Goal: Transaction & Acquisition: Purchase product/service

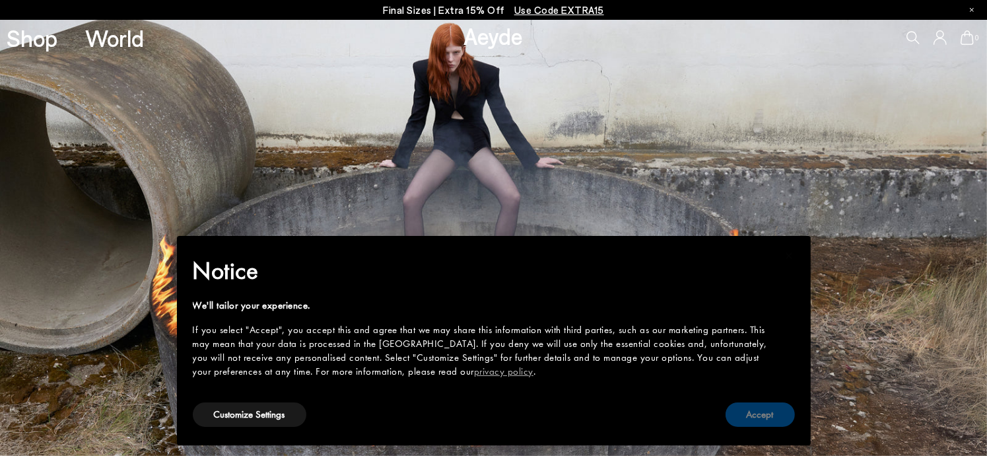
click at [776, 407] on button "Accept" at bounding box center [760, 414] width 69 height 24
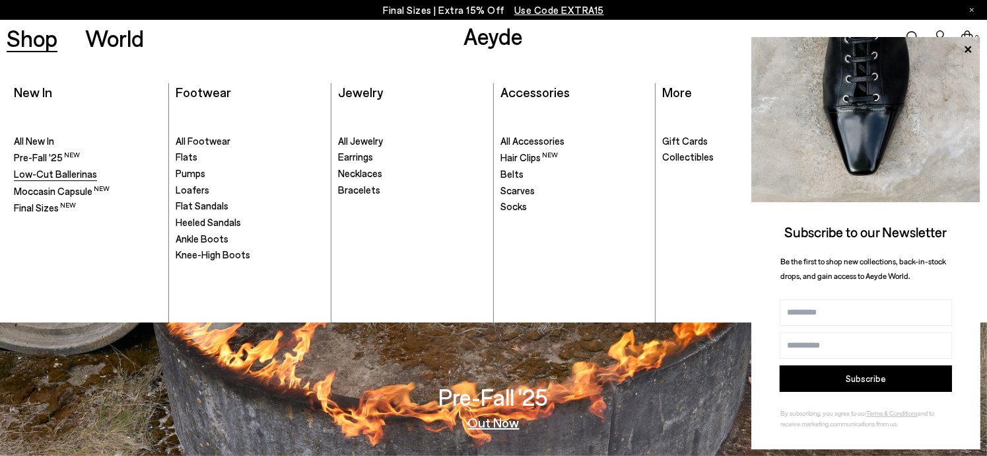
click at [32, 176] on span "Low-Cut Ballerinas" at bounding box center [55, 174] width 83 height 12
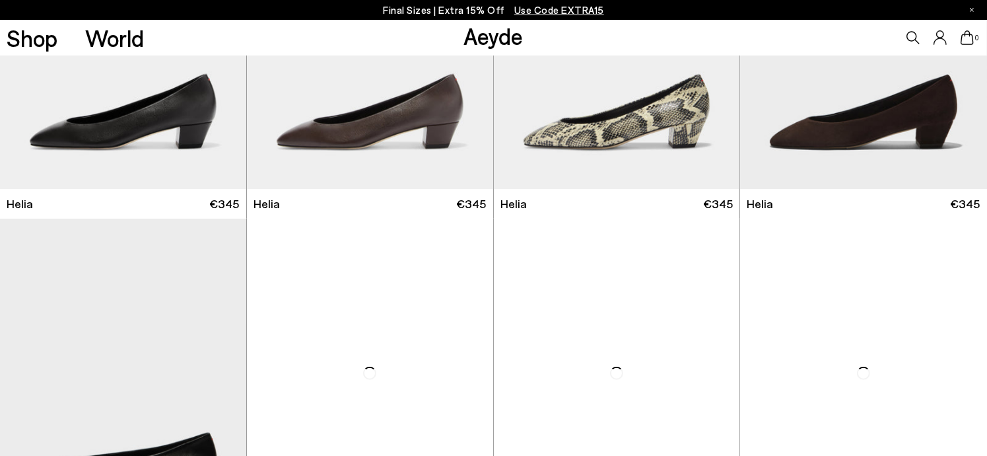
scroll to position [1246, 0]
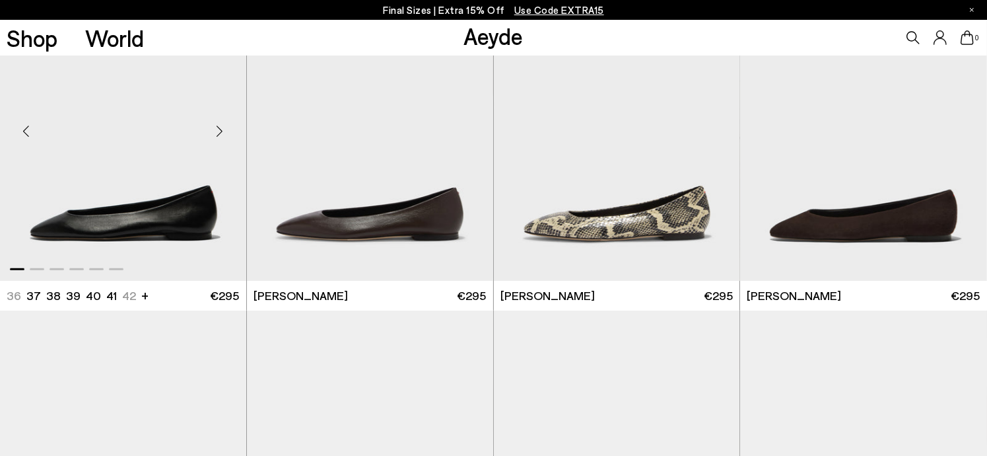
click at [151, 240] on img "1 / 6" at bounding box center [123, 127] width 246 height 310
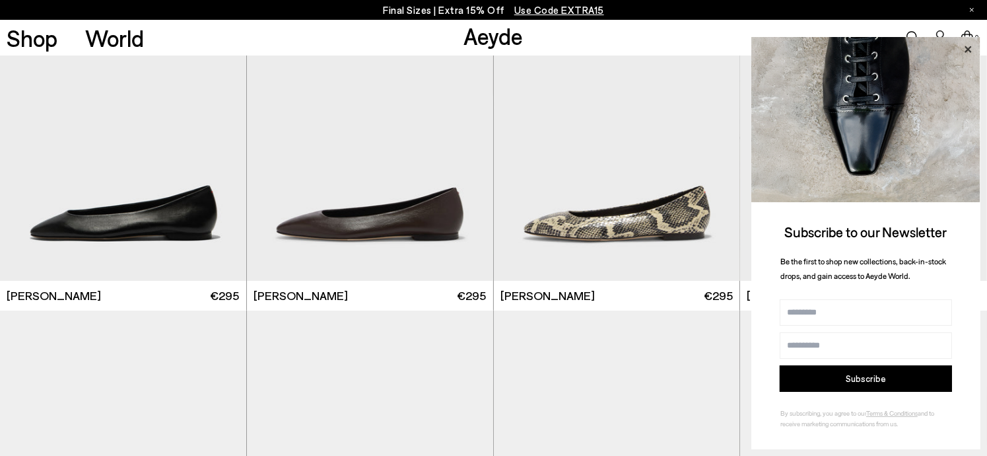
click at [968, 46] on icon at bounding box center [967, 49] width 17 height 17
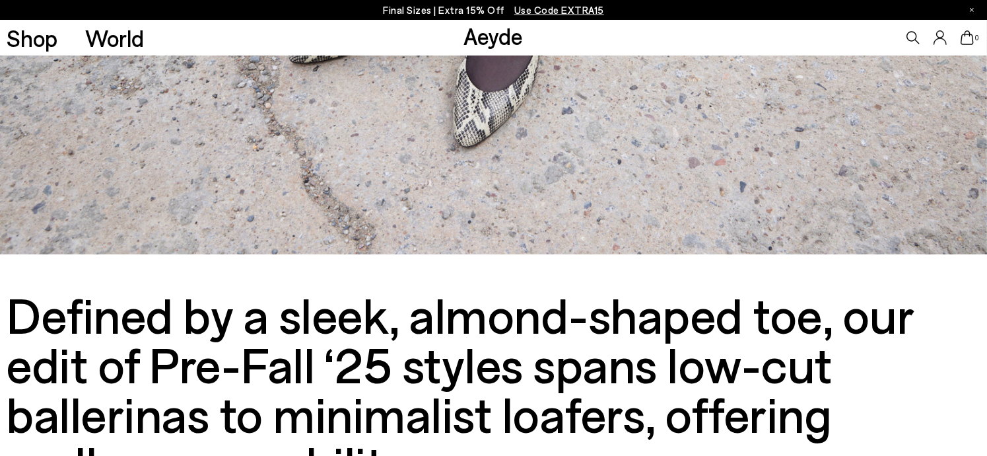
scroll to position [0, 0]
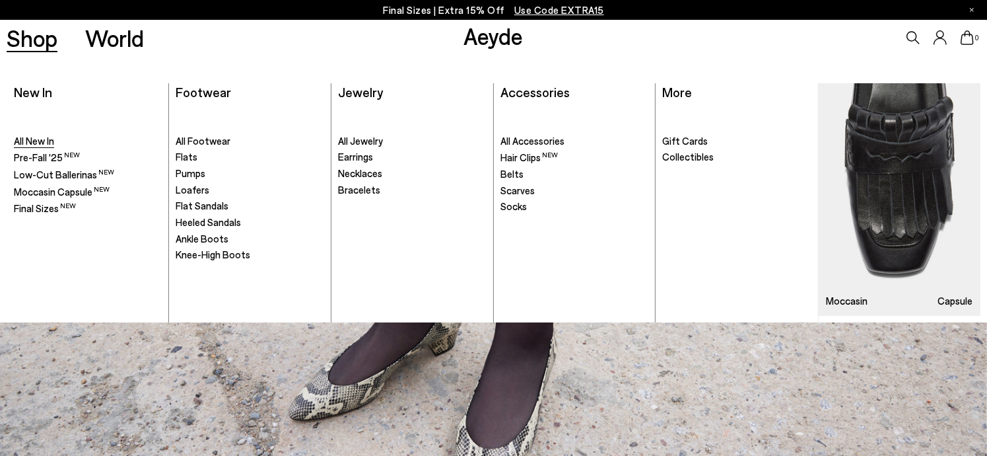
click at [38, 137] on span "All New In" at bounding box center [34, 141] width 40 height 12
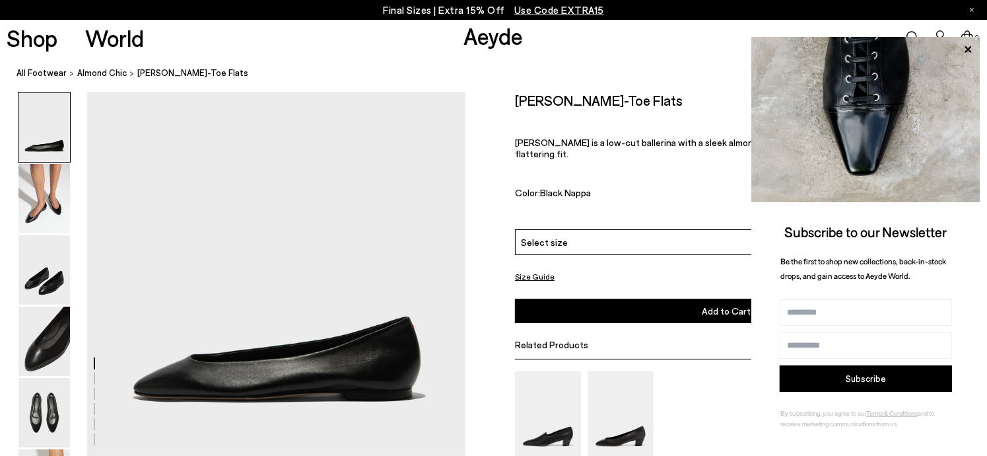
click at [554, 236] on span "Select size" at bounding box center [544, 242] width 47 height 14
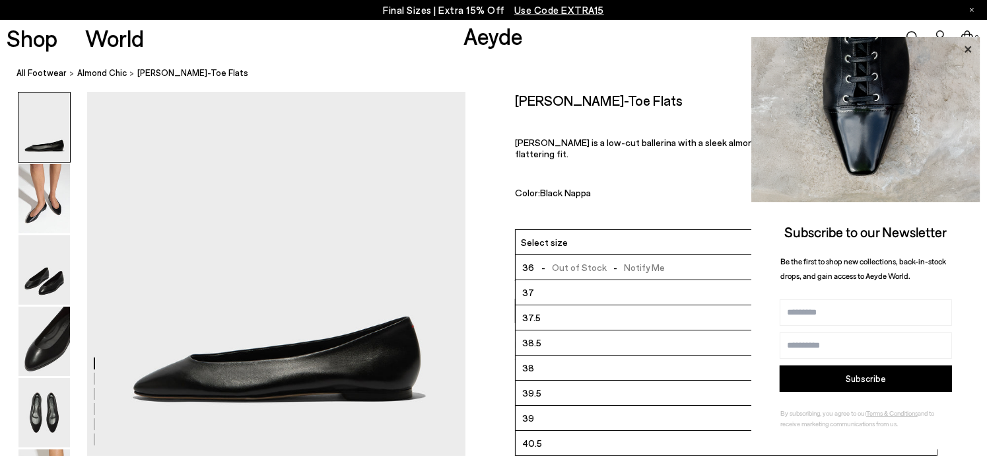
click at [965, 46] on icon at bounding box center [967, 49] width 17 height 17
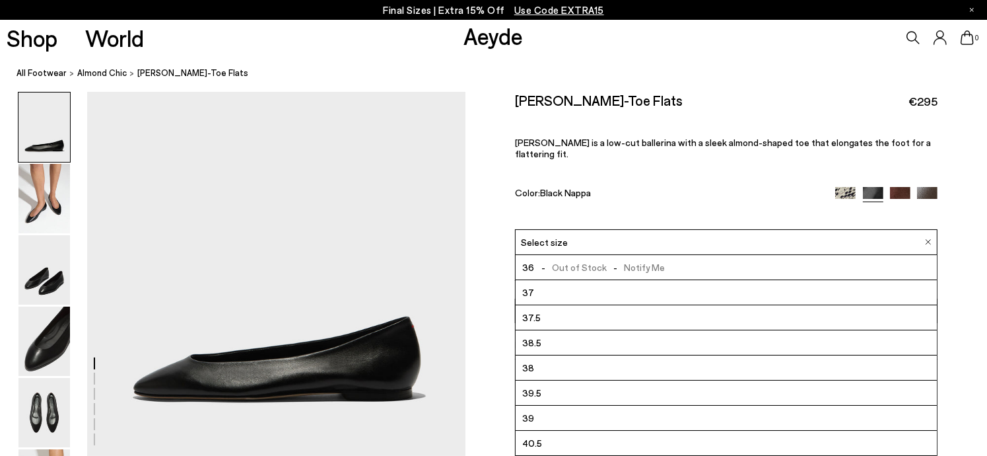
scroll to position [74, 0]
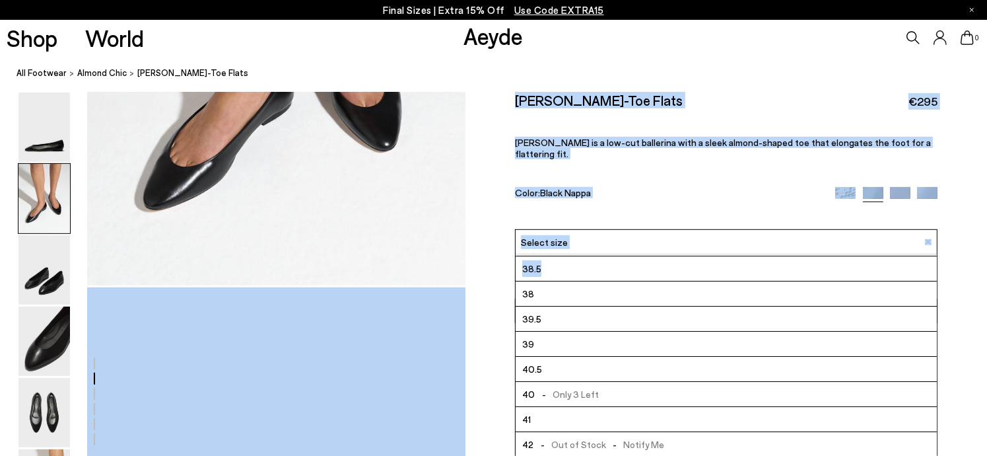
drag, startPoint x: 935, startPoint y: 322, endPoint x: 932, endPoint y: 464, distance: 142.6
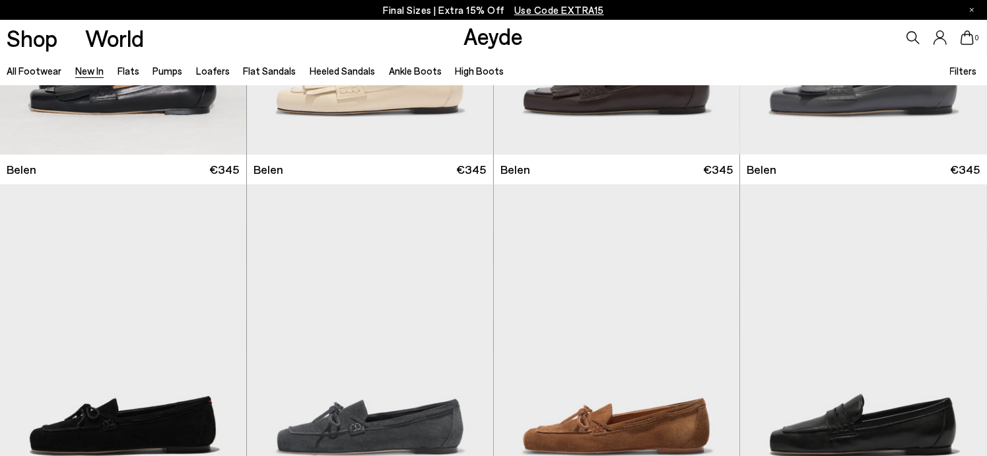
scroll to position [259, 0]
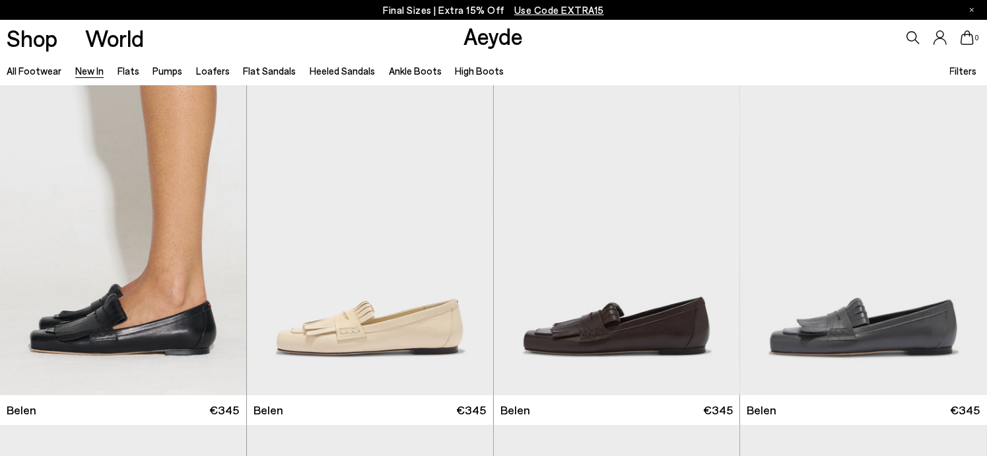
click at [964, 67] on span "Filters" at bounding box center [963, 71] width 27 height 12
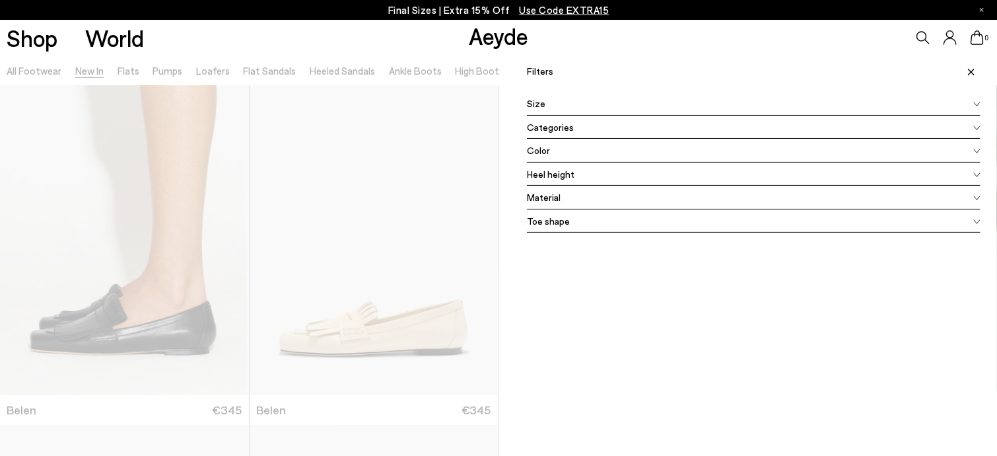
click at [527, 110] on span "Size" at bounding box center [536, 103] width 18 height 14
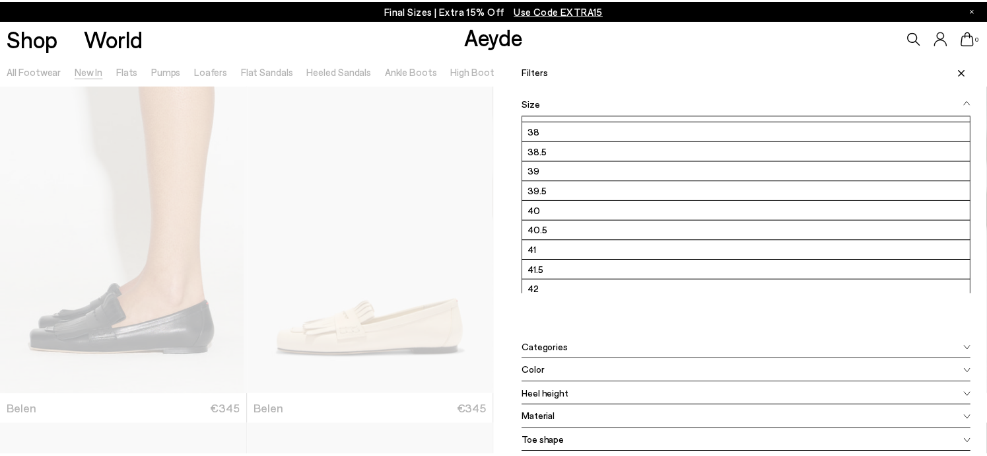
scroll to position [134, 0]
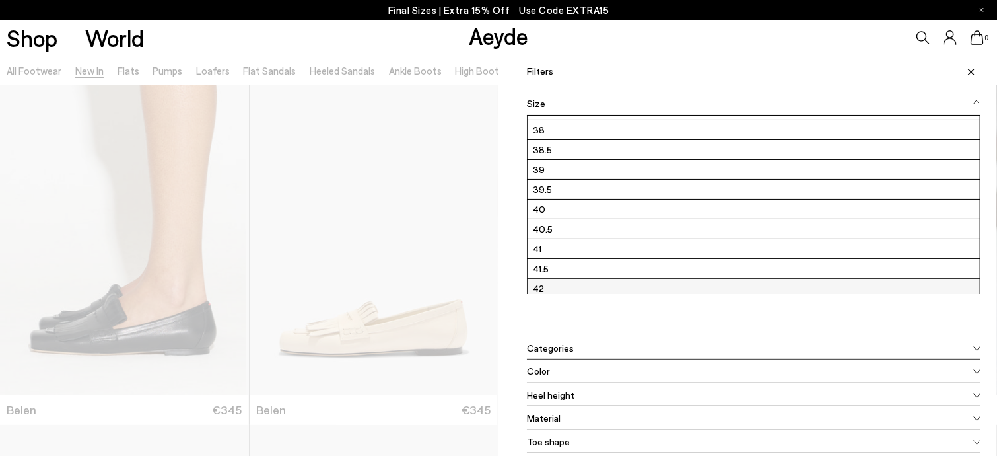
click at [580, 282] on label "42" at bounding box center [753, 288] width 452 height 19
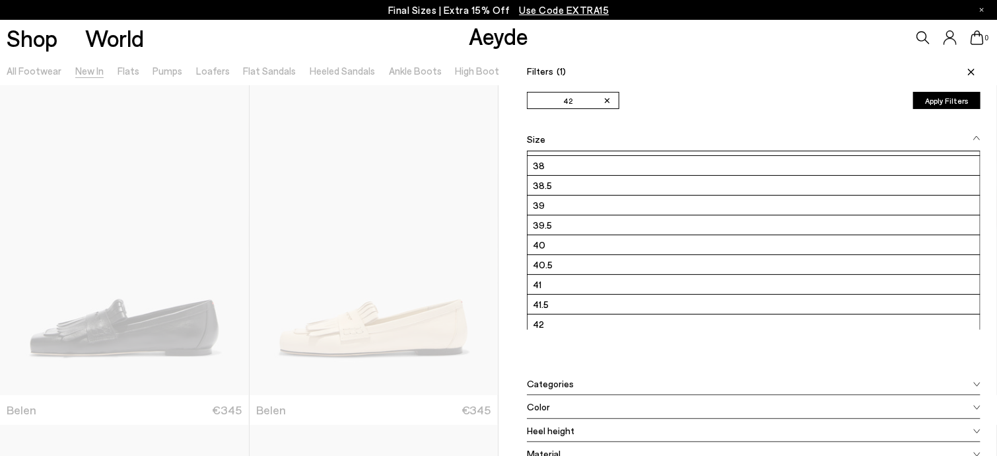
click at [930, 103] on button "Apply Filters" at bounding box center [946, 100] width 67 height 17
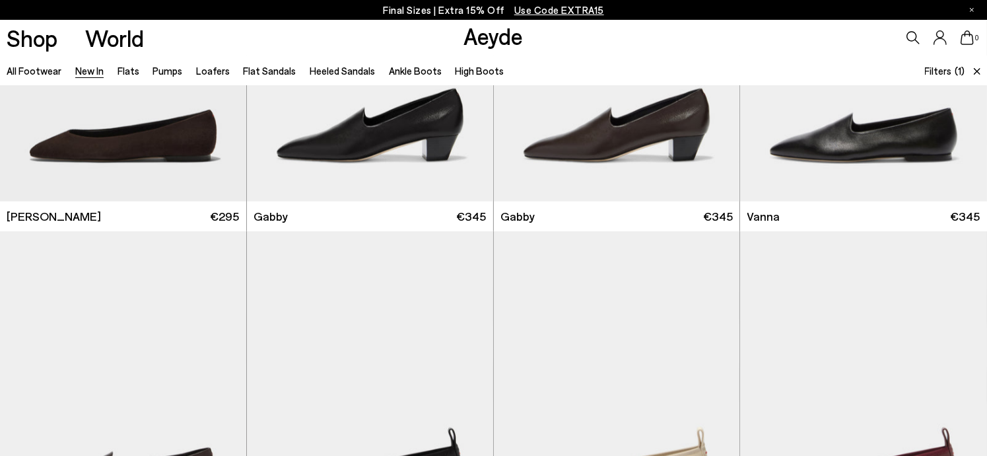
scroll to position [2163, 0]
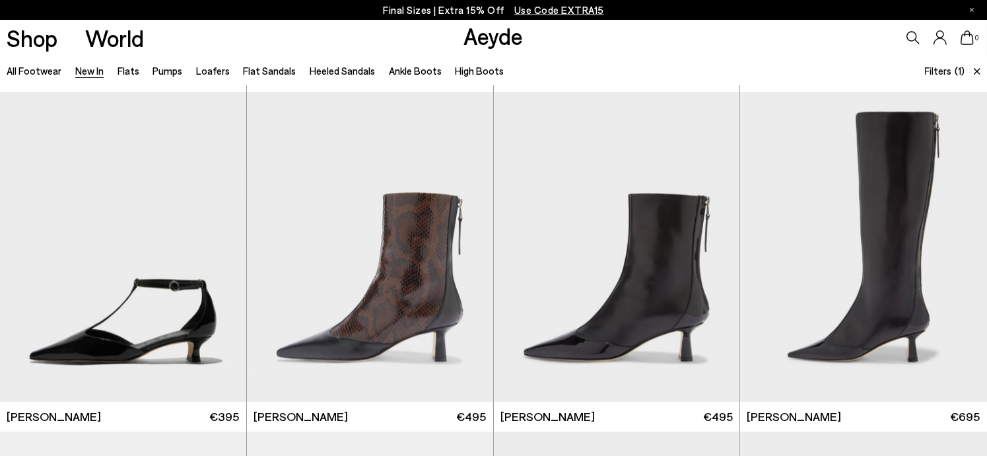
scroll to position [3053, 0]
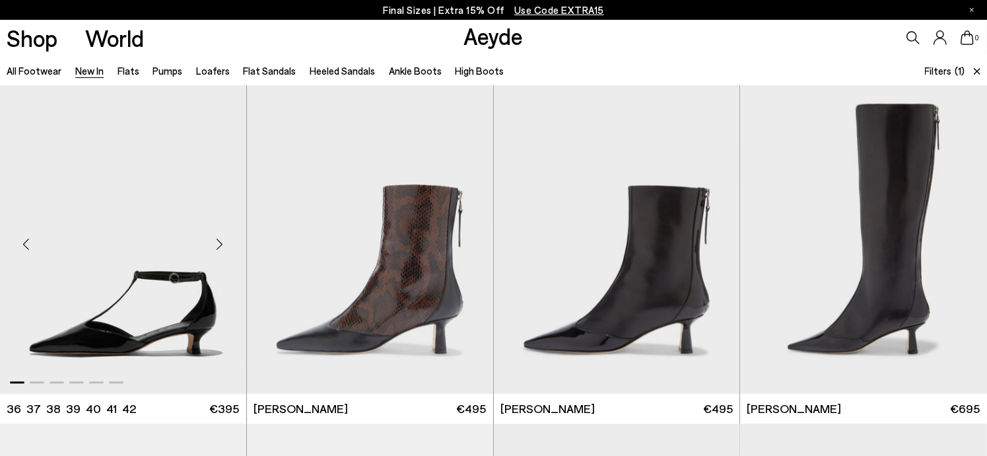
click at [155, 333] on img "1 / 6" at bounding box center [123, 239] width 246 height 310
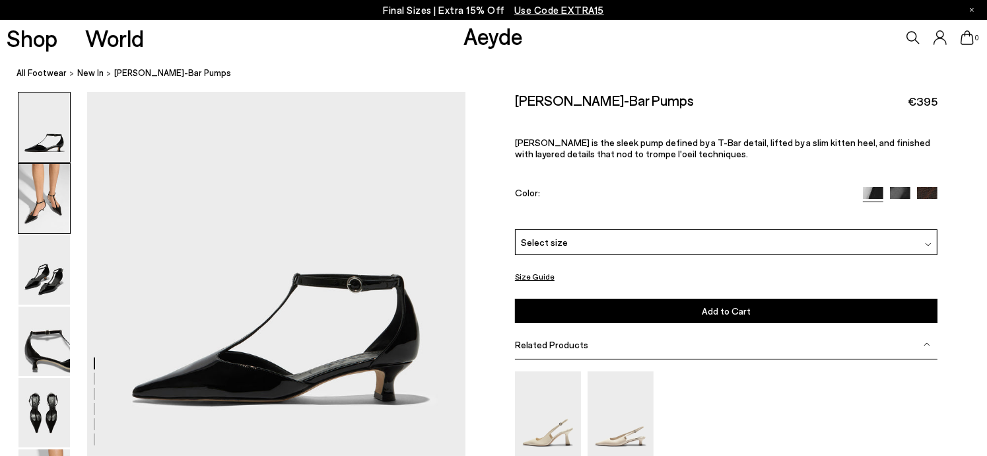
click at [58, 213] on img at bounding box center [43, 198] width 51 height 69
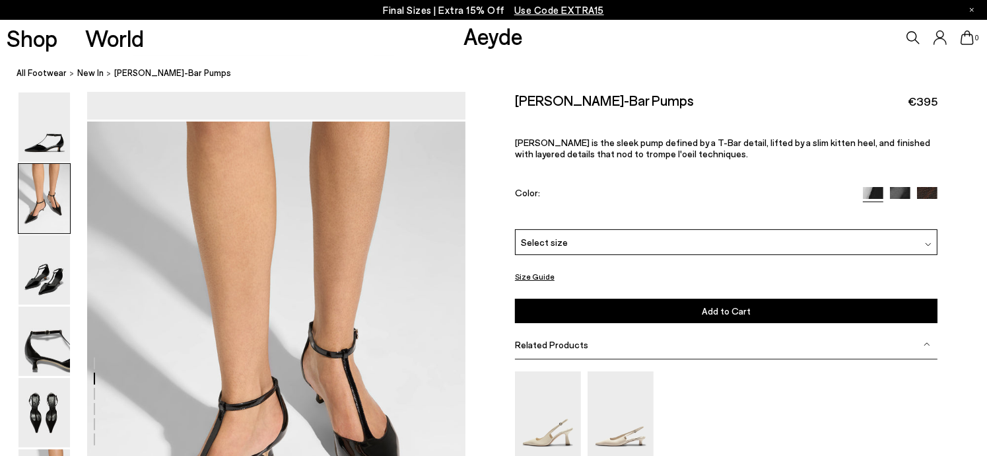
scroll to position [367, 0]
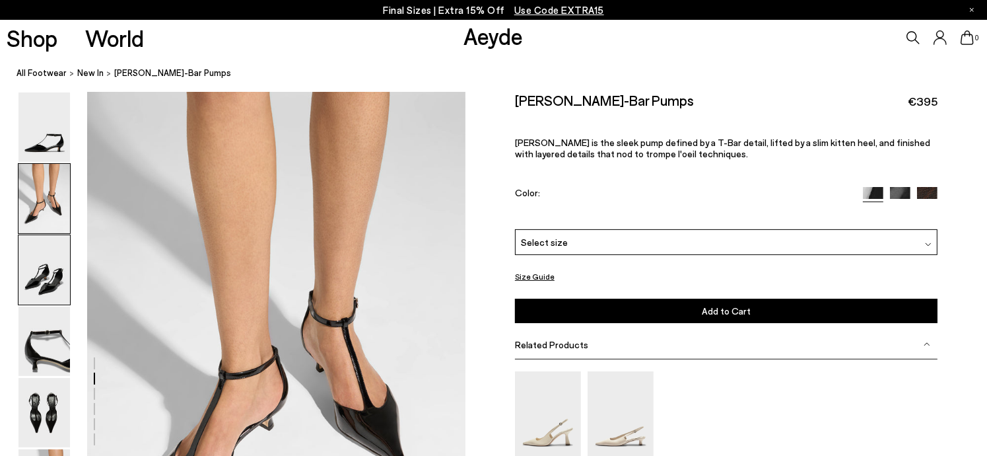
click at [48, 258] on img at bounding box center [43, 269] width 51 height 69
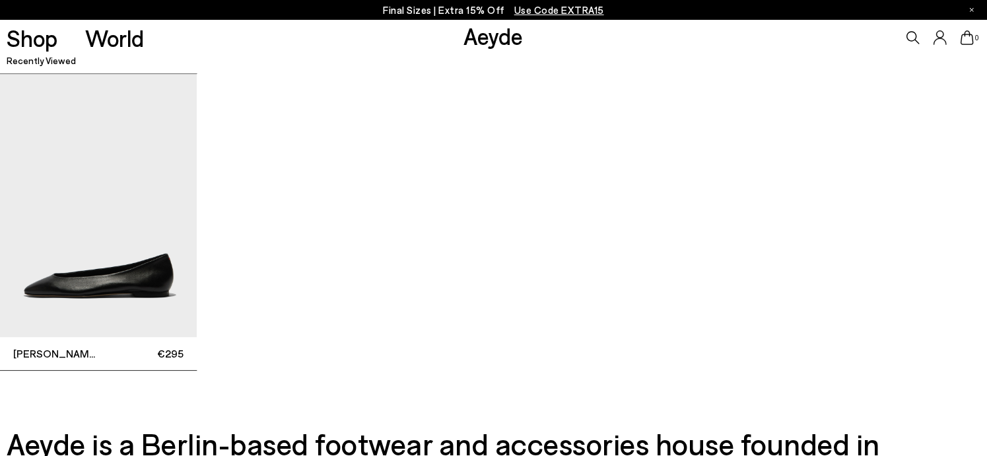
scroll to position [3395, 0]
